Goal: Check status: Check status

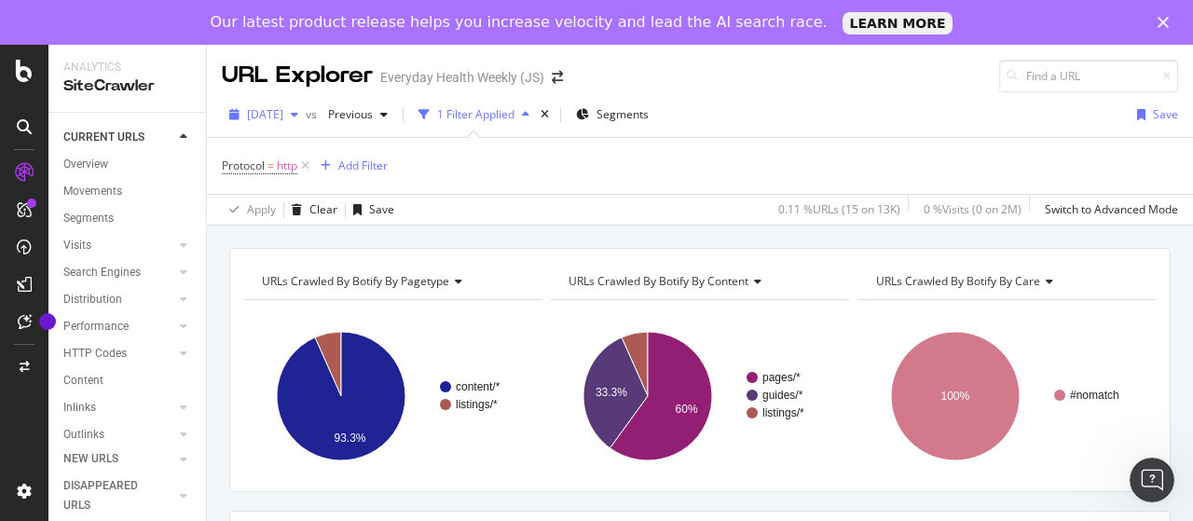
click at [280, 117] on span "[DATE]" at bounding box center [265, 114] width 36 height 16
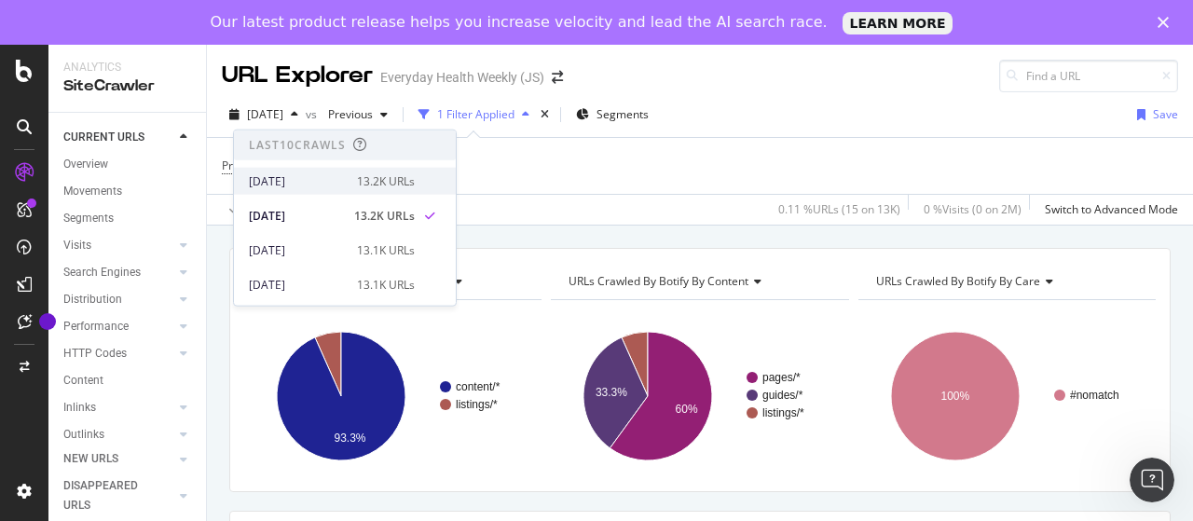
click at [315, 179] on div "[DATE]" at bounding box center [297, 180] width 97 height 17
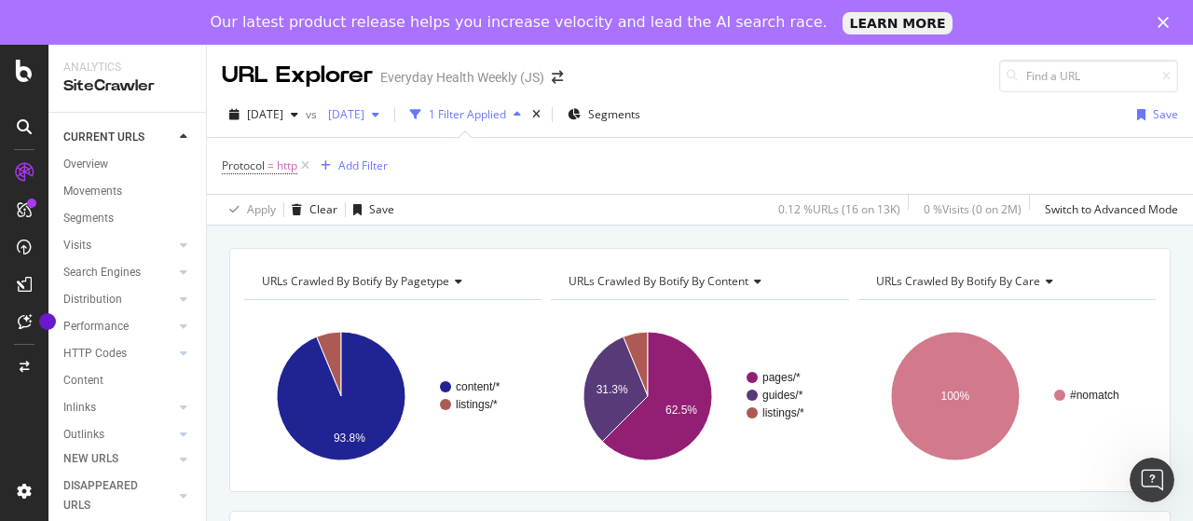
click at [364, 113] on span "[DATE]" at bounding box center [343, 114] width 44 height 16
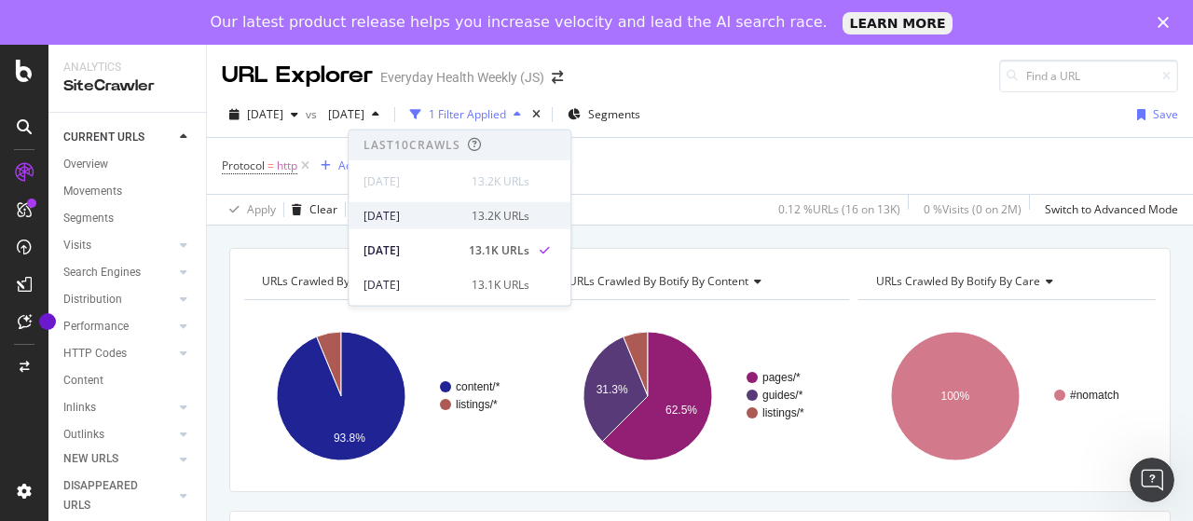
click at [441, 214] on div "[DATE]" at bounding box center [411, 215] width 97 height 17
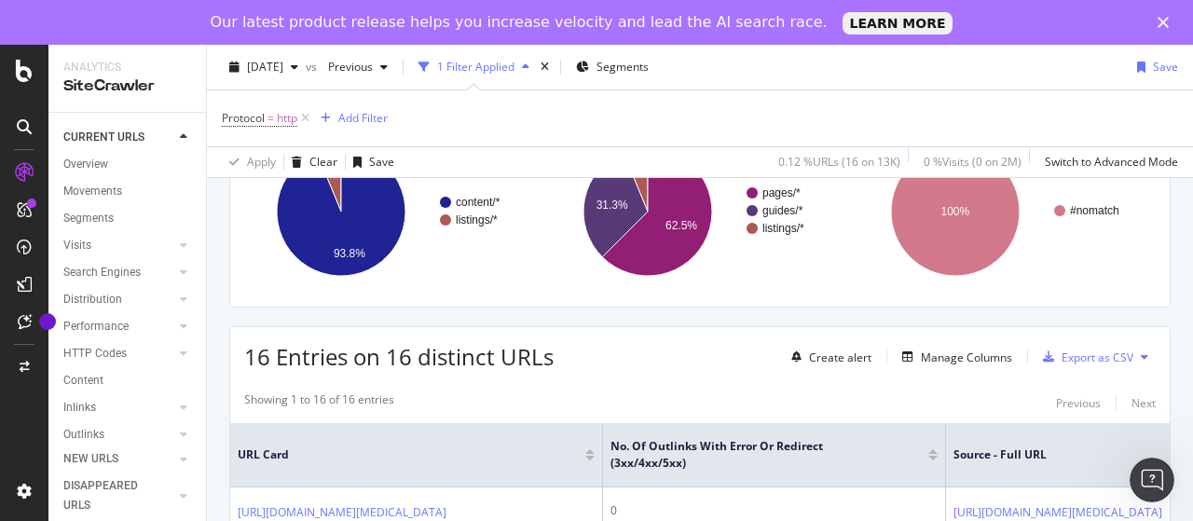
scroll to position [186, 0]
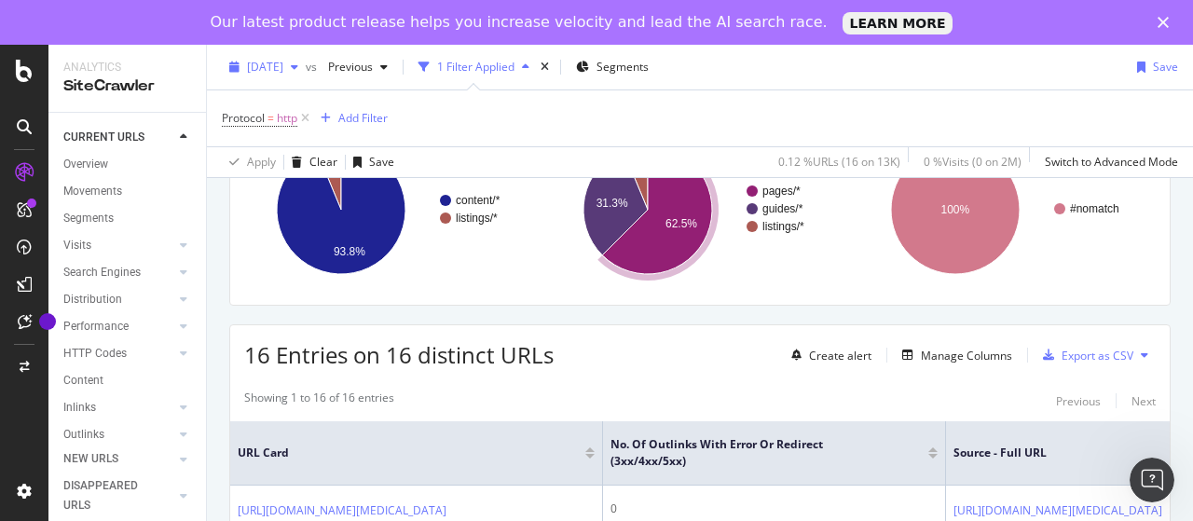
click at [283, 70] on span "[DATE]" at bounding box center [265, 67] width 36 height 16
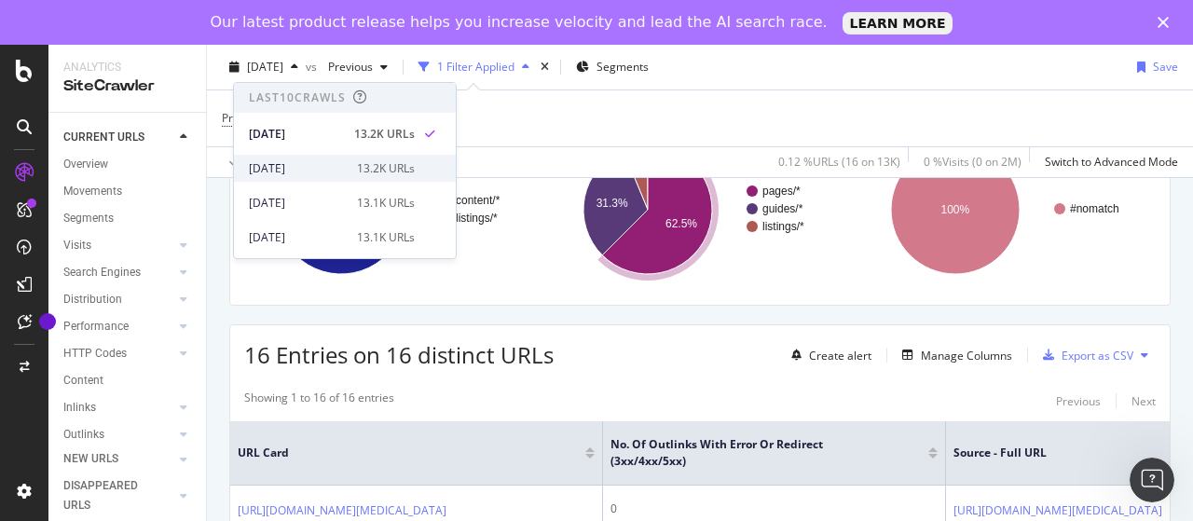
click at [328, 166] on div "[DATE]" at bounding box center [297, 168] width 97 height 17
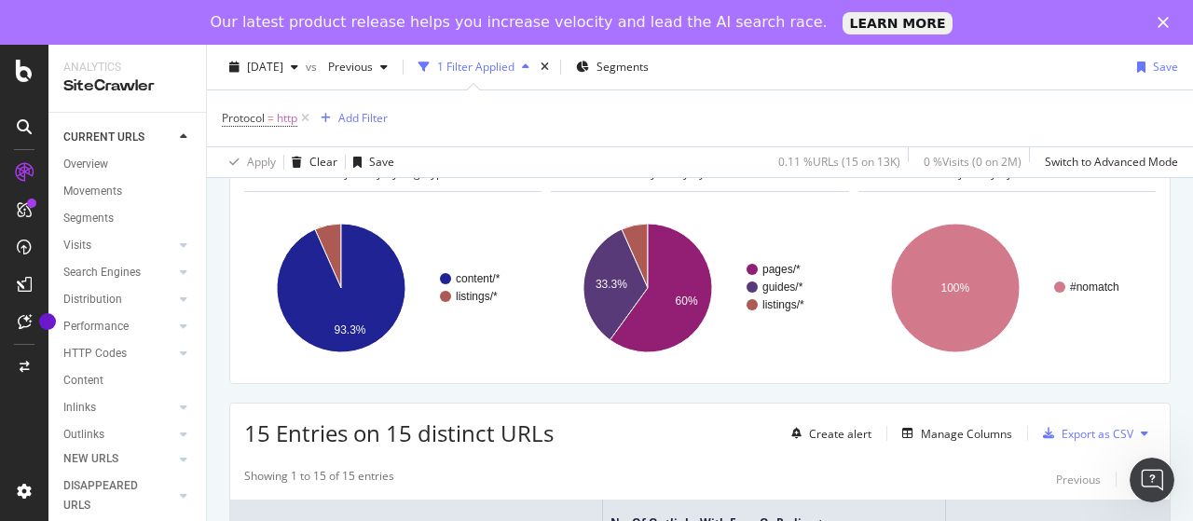
scroll to position [186, 0]
